Goal: Transaction & Acquisition: Purchase product/service

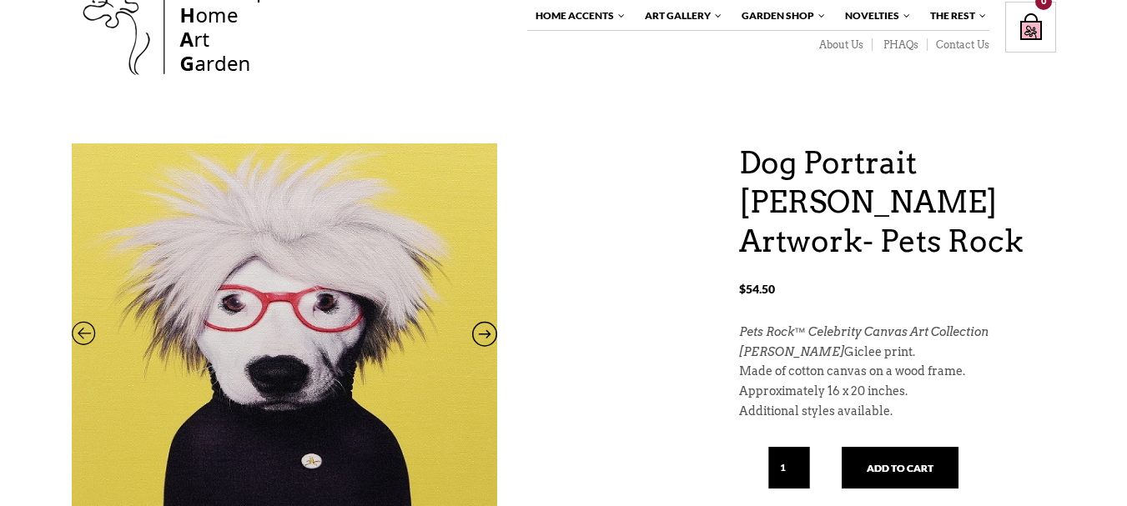
scroll to position [83, 0]
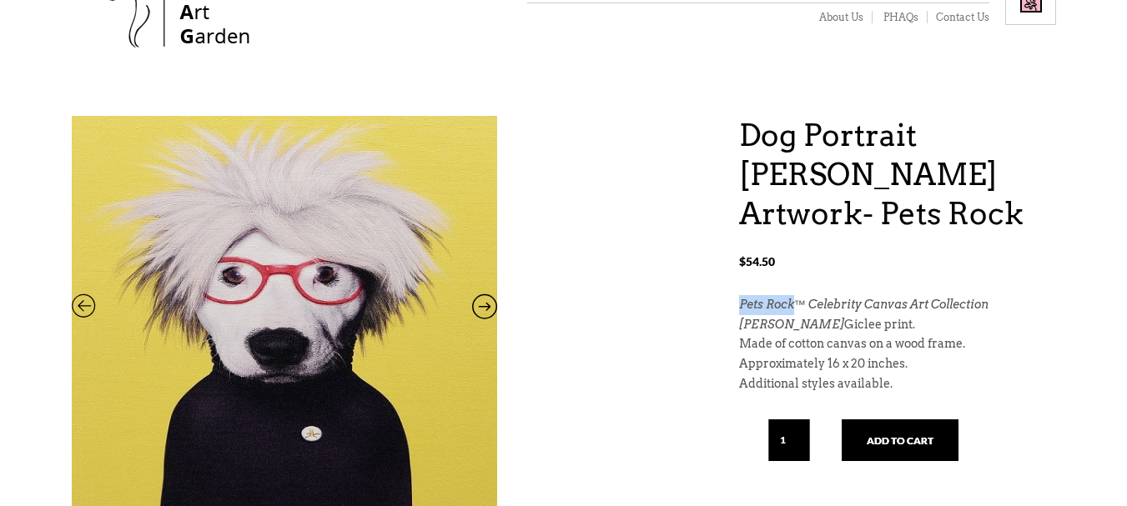
drag, startPoint x: 735, startPoint y: 303, endPoint x: 797, endPoint y: 297, distance: 62.8
click at [797, 297] on div "Dog Portrait [PERSON_NAME] Artwork- Pets Rock $ 54.50 Dog Portrait [PERSON_NAME…" at bounding box center [564, 382] width 984 height 532
copy em "Pets Rock"
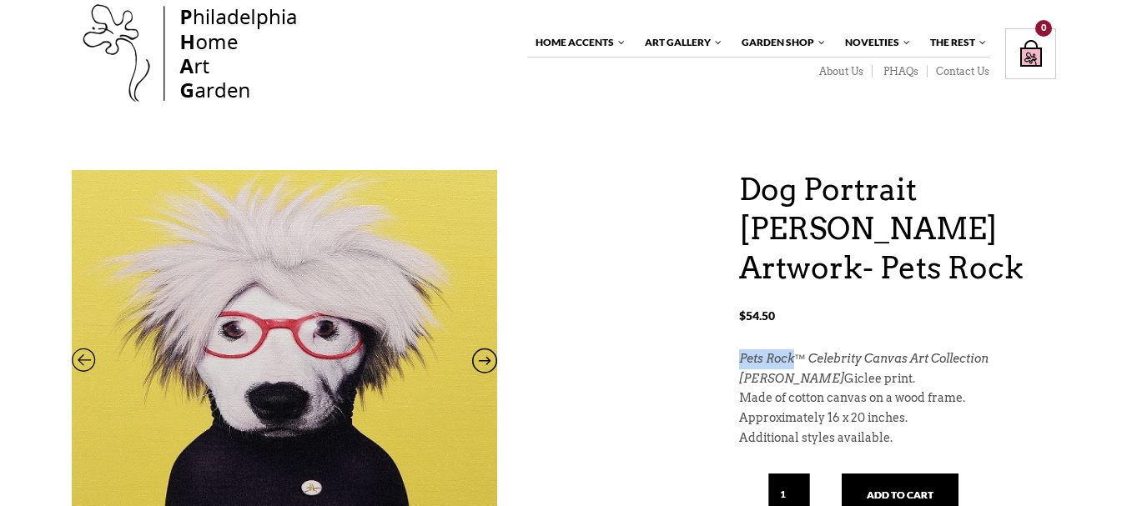
scroll to position [0, 0]
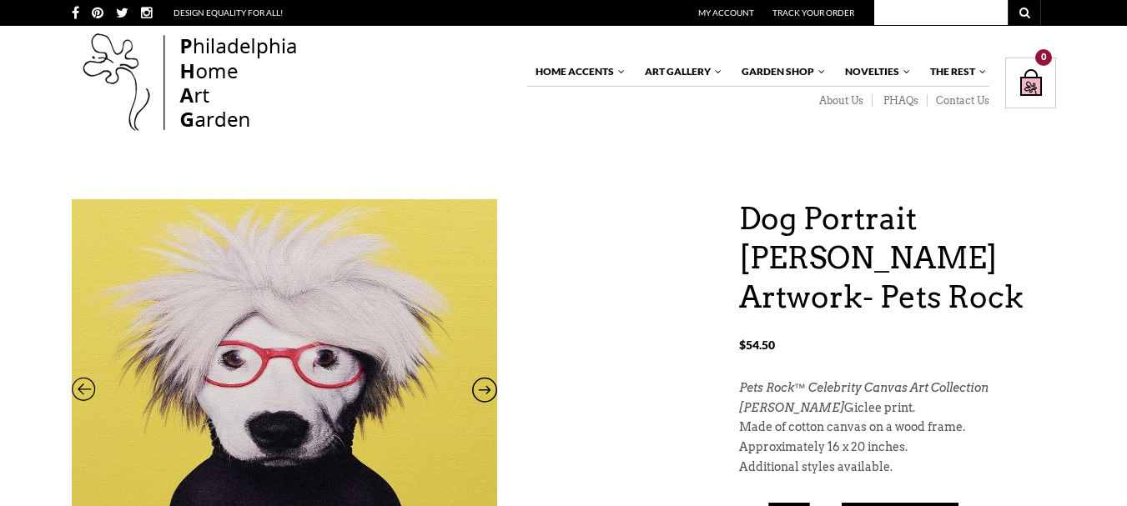
click at [902, 18] on input "text" at bounding box center [940, 12] width 133 height 25
paste input "Pets Rock"
type input "Pets Rock"
click at [954, 18] on input "Pets Rock" at bounding box center [940, 12] width 133 height 25
click at [1007, 0] on button "submit" at bounding box center [1023, 12] width 33 height 25
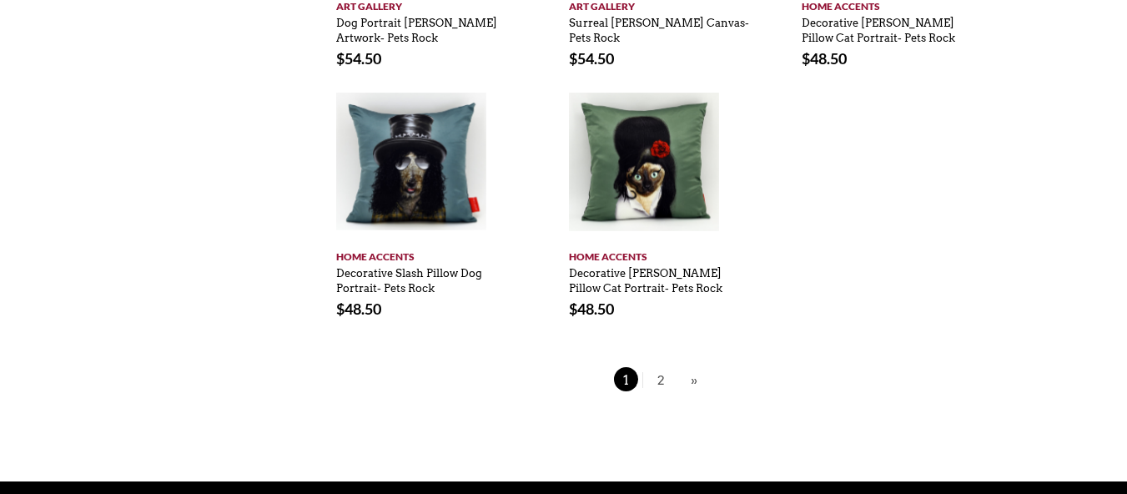
scroll to position [1084, 0]
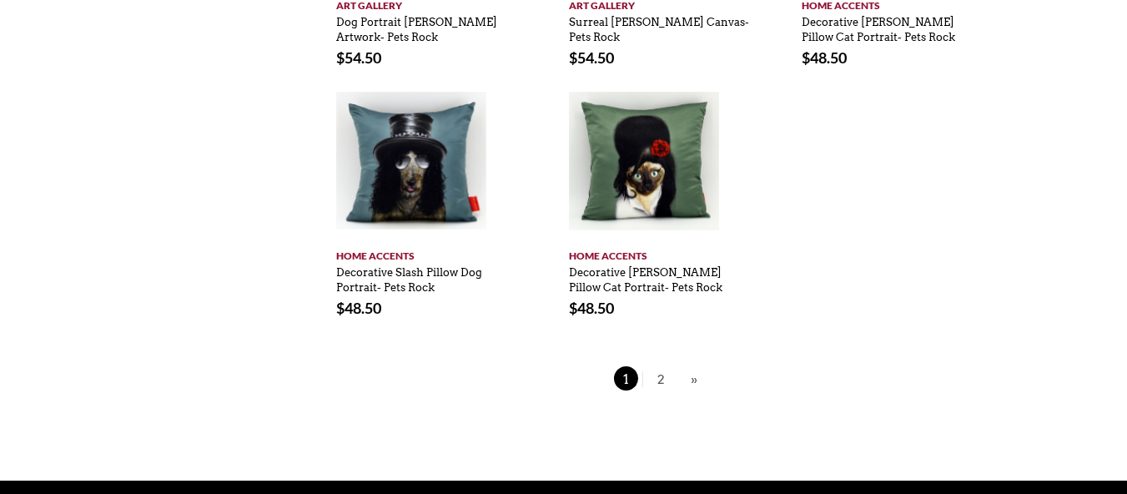
click at [653, 366] on div "Pages: 1 2 »" at bounding box center [659, 381] width 650 height 31
click at [660, 366] on span "2" at bounding box center [660, 378] width 25 height 24
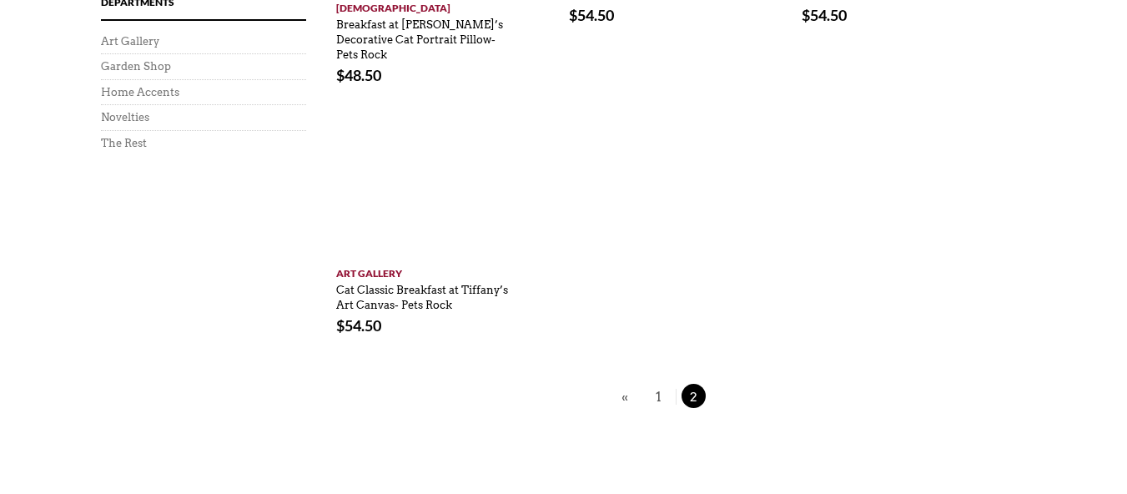
scroll to position [584, 0]
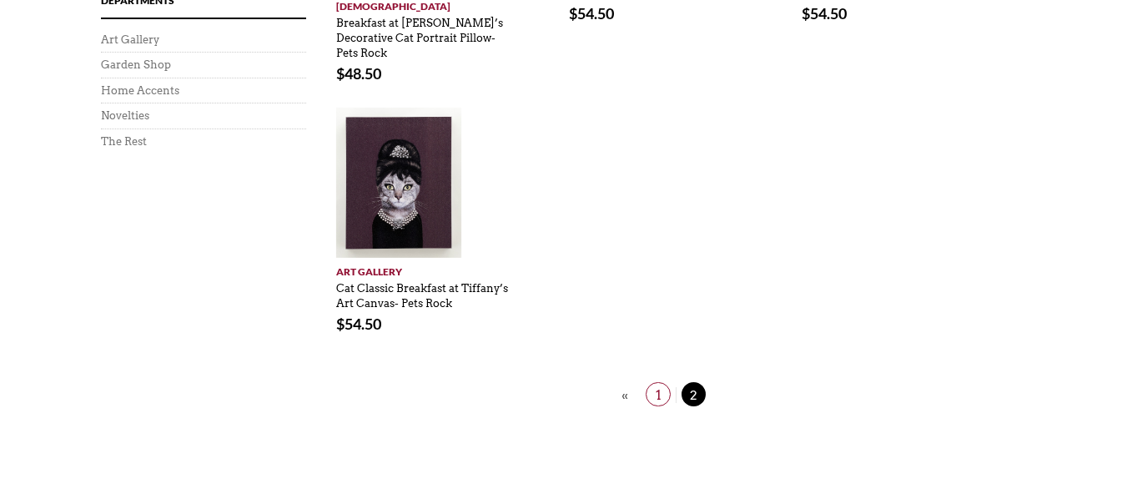
click at [671, 387] on link "1" at bounding box center [657, 395] width 35 height 16
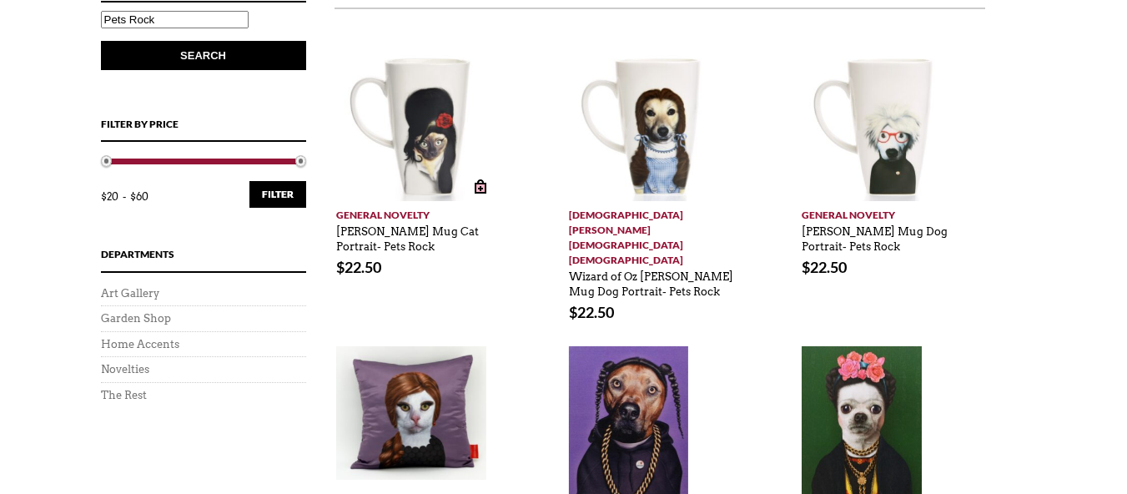
scroll to position [334, 0]
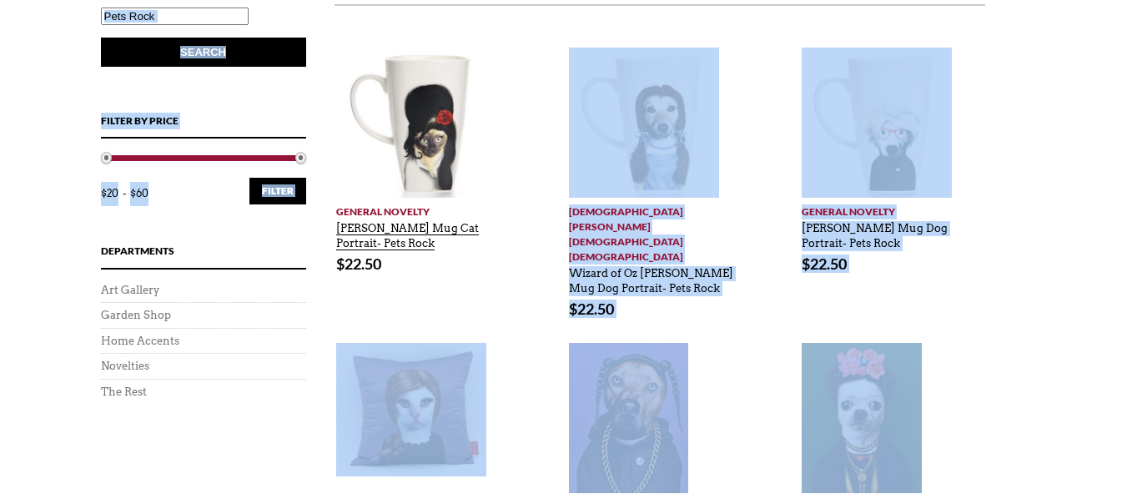
drag, startPoint x: 459, startPoint y: 254, endPoint x: 344, endPoint y: 237, distance: 115.5
click at [472, 272] on span "$ 22.50" at bounding box center [426, 264] width 181 height 17
click at [456, 251] on div "Add to cart General Novelty Amy Winehouse Mug Cat Portrait- Pets Rock No review…" at bounding box center [426, 160] width 233 height 225
click at [547, 391] on div "Add to cart Art Gallery Snoop Dogg Art Rap Portrait- Pets Rock No reviews $ 54.…" at bounding box center [659, 455] width 233 height 225
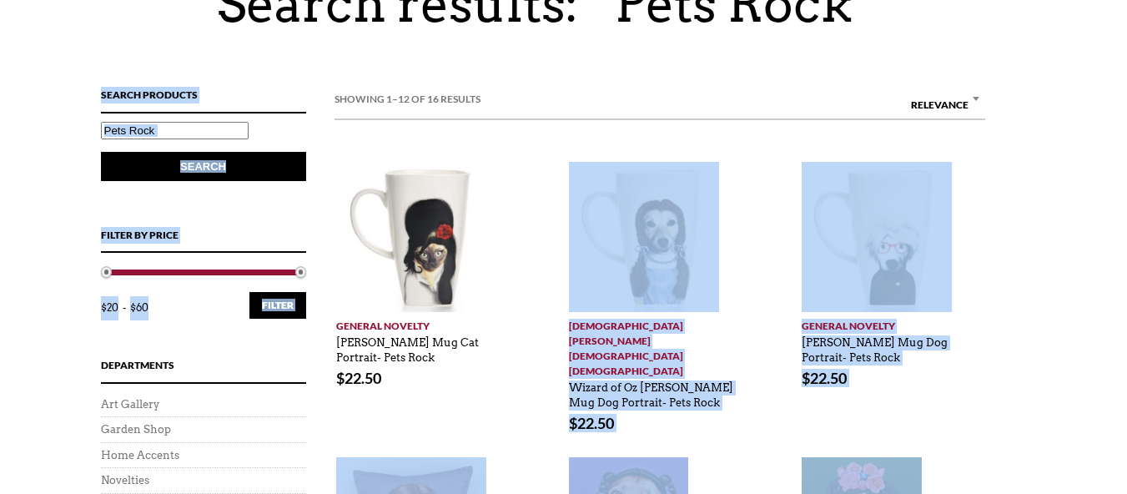
scroll to position [0, 0]
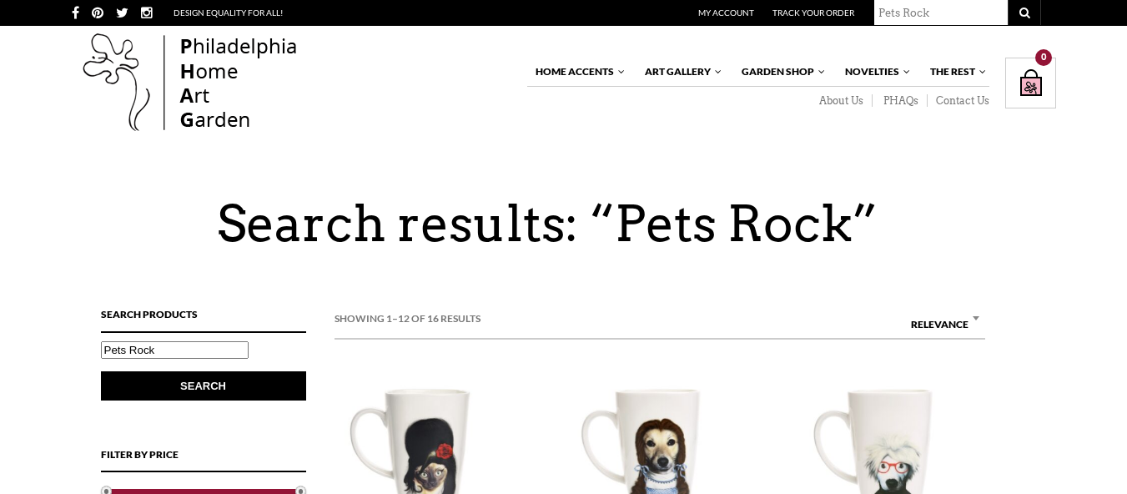
click at [1087, 138] on div "Home Accents Furniture Living Dining Bedroom The White Glove Collection Home De…" at bounding box center [563, 83] width 1127 height 115
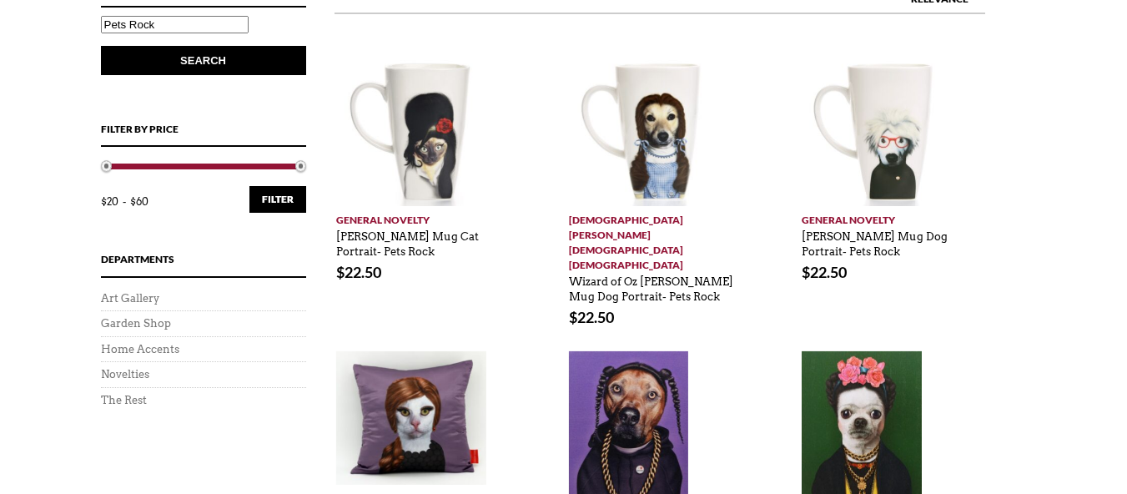
scroll to position [334, 0]
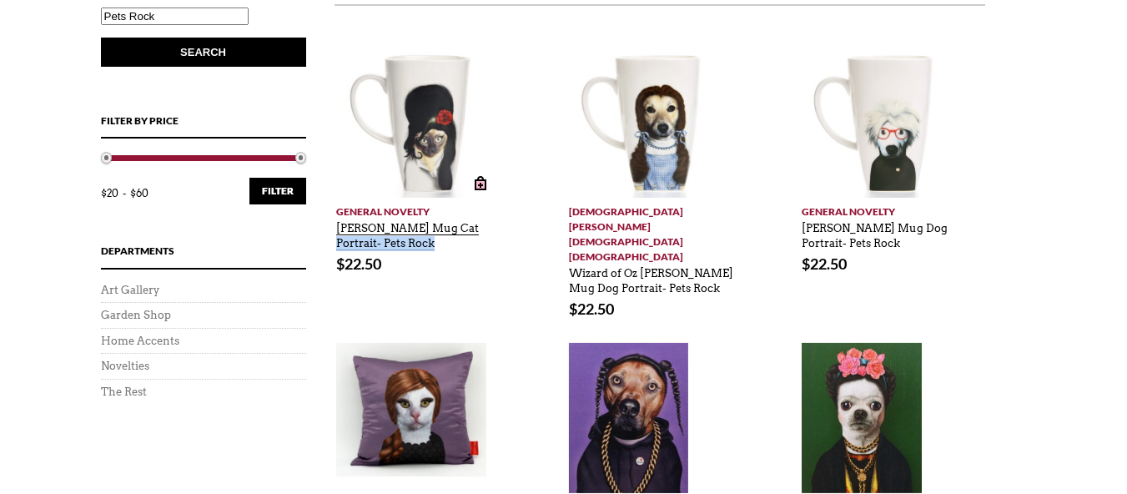
drag, startPoint x: 459, startPoint y: 249, endPoint x: 339, endPoint y: 240, distance: 120.4
click at [339, 240] on p "Amy Winehouse Mug Cat Portrait- Pets Rock" at bounding box center [426, 236] width 181 height 30
copy link "Portrait- Pets Rock"
